Goal: Task Accomplishment & Management: Use online tool/utility

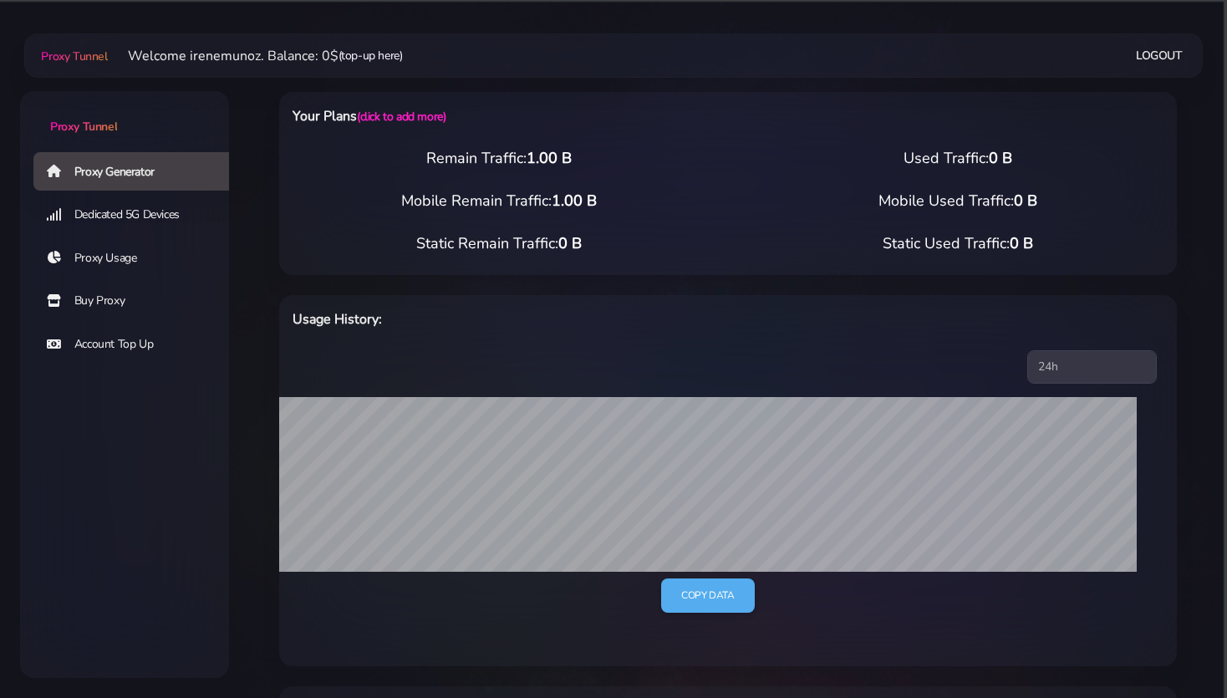
click at [370, 58] on link "(top-up here)" at bounding box center [371, 56] width 64 height 18
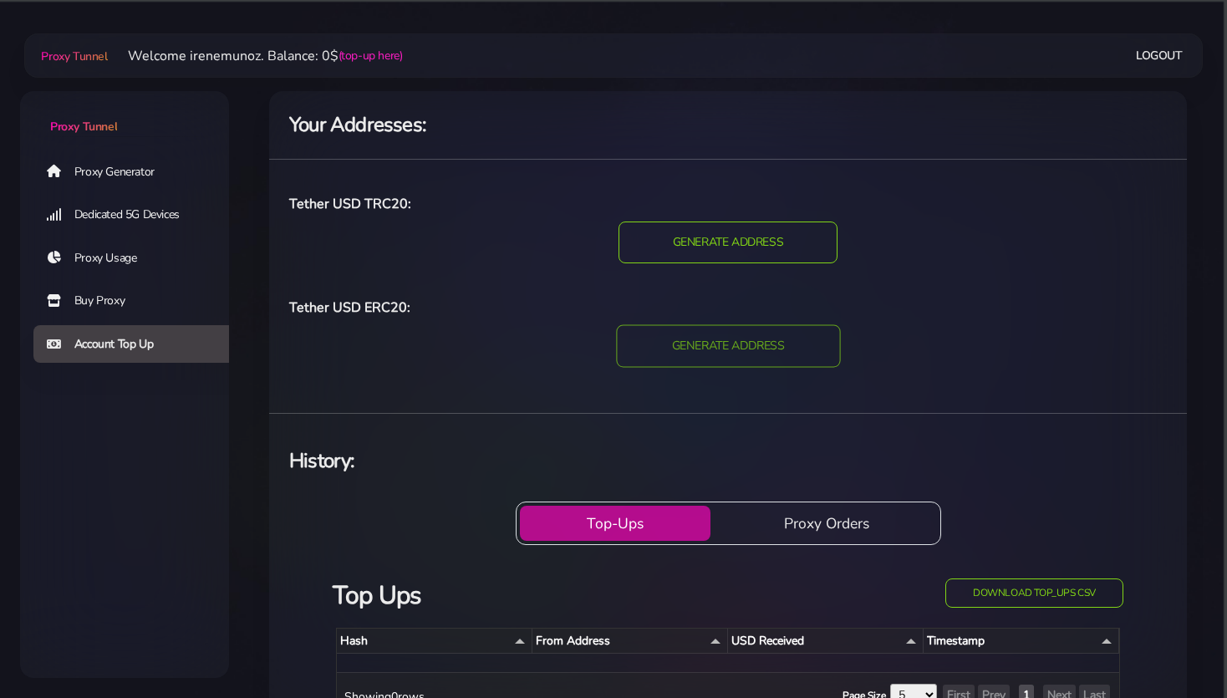
click at [685, 347] on input "GENERATE ADDRESS" at bounding box center [728, 345] width 224 height 43
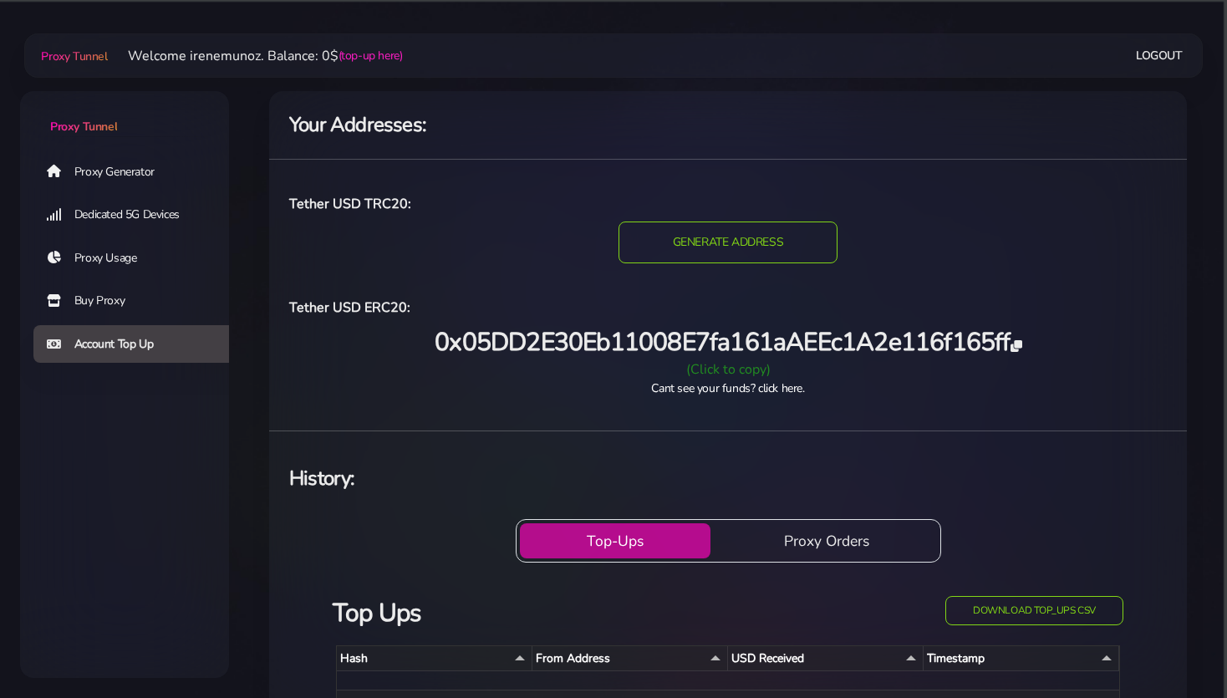
click at [734, 373] on div "(Click to copy)" at bounding box center [728, 369] width 898 height 20
click at [1157, 54] on link "Logout" at bounding box center [1159, 55] width 47 height 31
